Goal: Task Accomplishment & Management: Complete application form

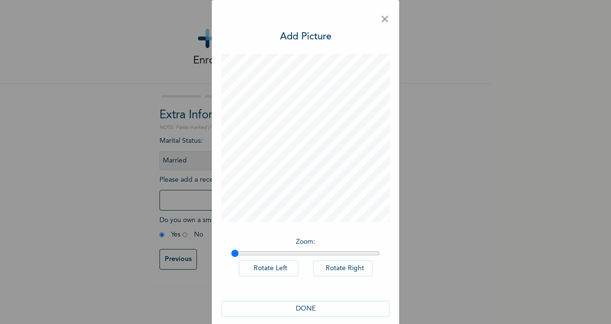
select select "2"
click at [304, 305] on button "DONE" at bounding box center [305, 309] width 168 height 16
click at [383, 21] on span "×" at bounding box center [384, 20] width 9 height 20
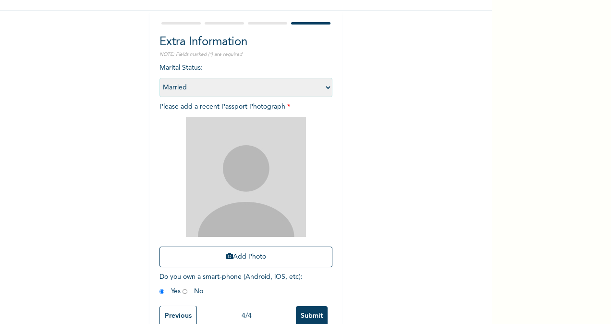
scroll to position [98, 0]
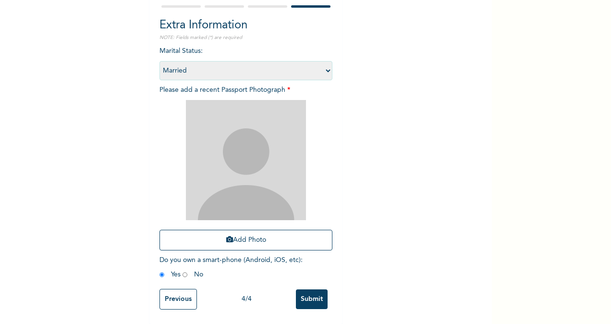
click at [312, 295] on input "Submit" at bounding box center [312, 299] width 32 height 20
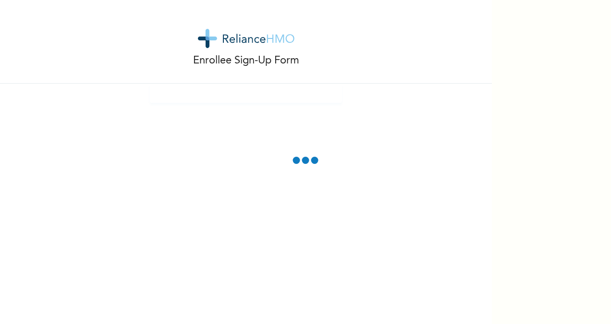
scroll to position [44, 0]
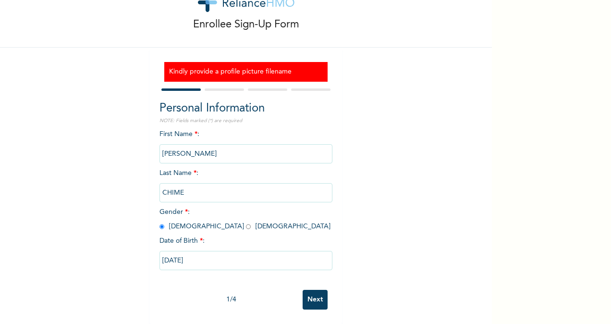
click at [312, 296] on input "Next" at bounding box center [315, 300] width 25 height 20
select select "33"
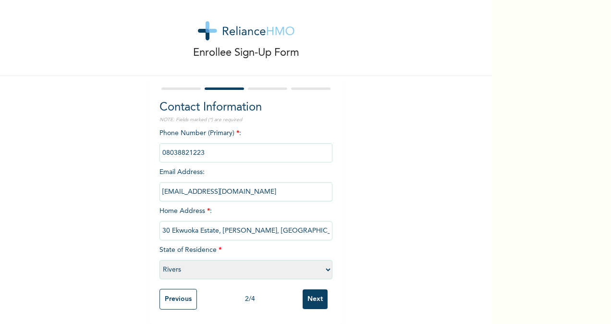
scroll to position [16, 0]
click at [312, 296] on input "Next" at bounding box center [315, 299] width 25 height 20
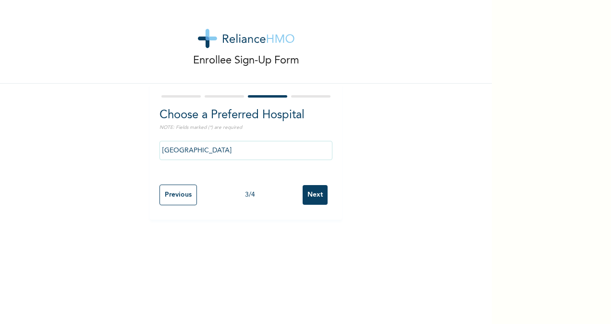
scroll to position [0, 0]
click at [312, 194] on input "Next" at bounding box center [315, 195] width 25 height 20
select select "2"
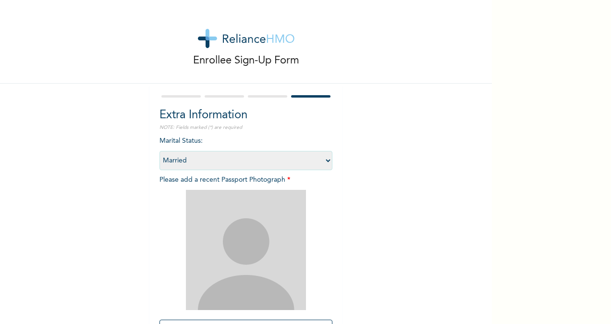
scroll to position [98, 0]
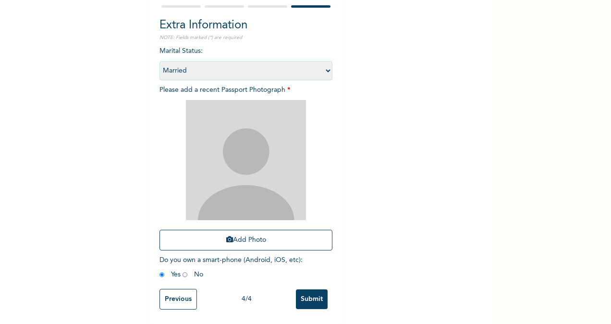
click at [159, 270] on input "radio" at bounding box center [161, 274] width 5 height 9
click at [183, 270] on input "radio" at bounding box center [185, 274] width 5 height 9
radio input "true"
click at [159, 270] on input "radio" at bounding box center [161, 274] width 5 height 9
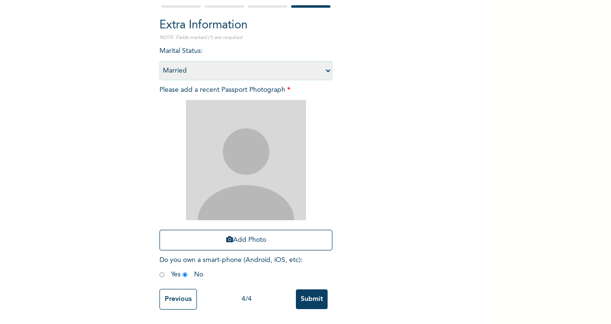
radio input "true"
drag, startPoint x: 225, startPoint y: 183, endPoint x: 207, endPoint y: 195, distance: 22.5
click at [207, 195] on img at bounding box center [246, 160] width 120 height 120
